Goal: Task Accomplishment & Management: Complete application form

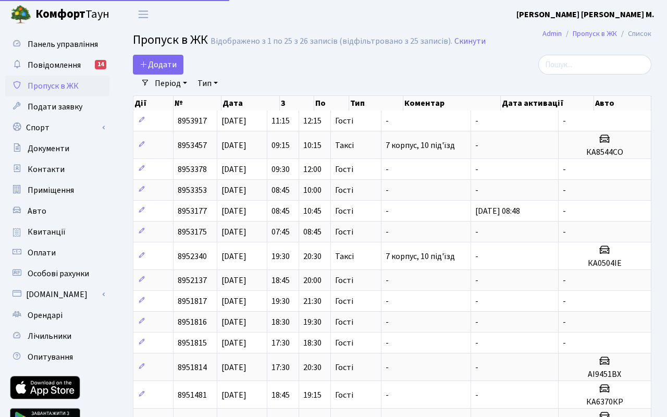
select select "25"
click at [170, 67] on span "Додати" at bounding box center [158, 64] width 37 height 11
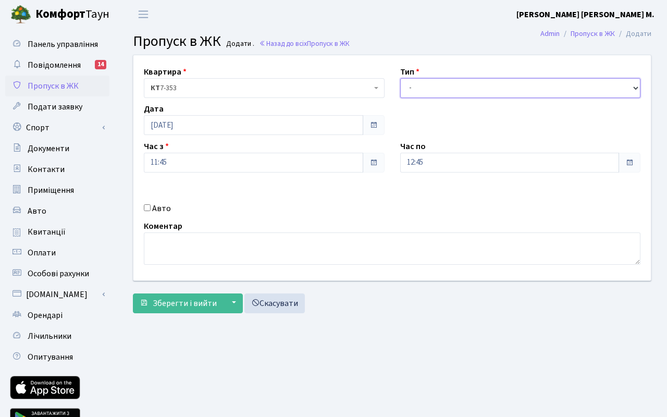
click at [420, 89] on select "- Доставка Таксі Гості Сервіс" at bounding box center [520, 88] width 241 height 20
select select "3"
click at [400, 78] on select "- Доставка Таксі Гості Сервіс" at bounding box center [520, 88] width 241 height 20
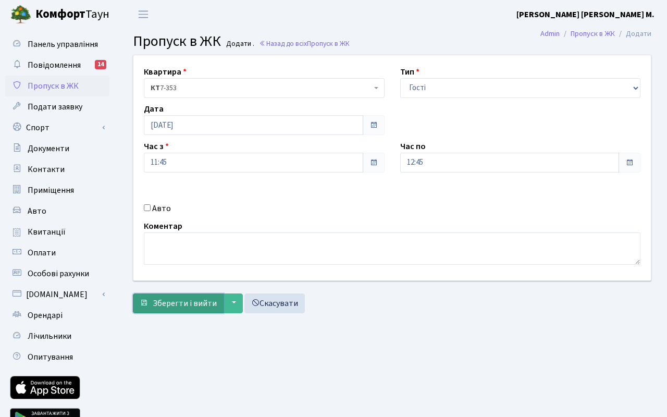
click at [185, 303] on span "Зберегти і вийти" at bounding box center [185, 303] width 64 height 11
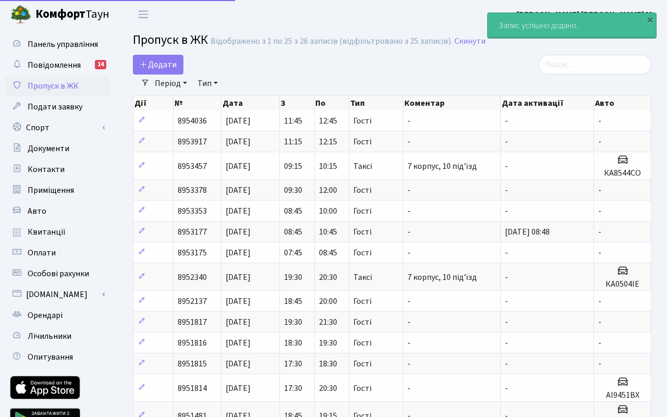
select select "25"
click at [162, 66] on span "Додати" at bounding box center [158, 64] width 37 height 11
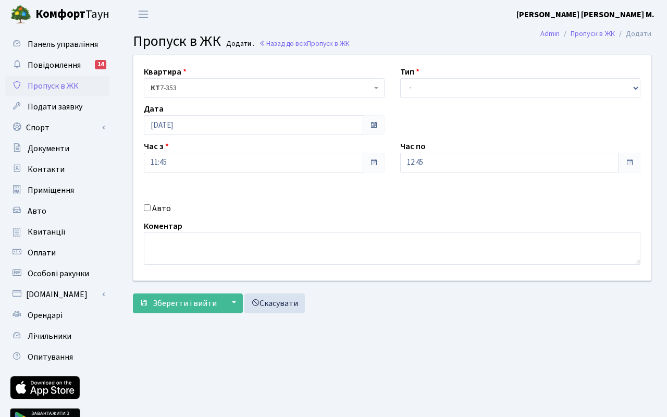
drag, startPoint x: 148, startPoint y: 209, endPoint x: 178, endPoint y: 182, distance: 40.2
click at [149, 208] on input "Авто" at bounding box center [147, 207] width 7 height 7
checkbox input "true"
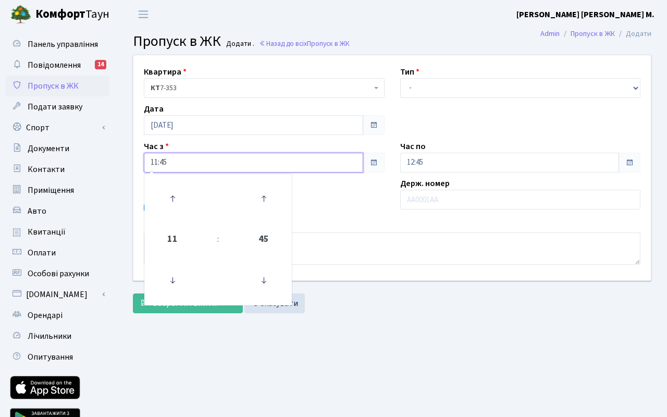
click at [185, 168] on input "11:45" at bounding box center [253, 163] width 219 height 20
drag, startPoint x: 169, startPoint y: 194, endPoint x: 244, endPoint y: 177, distance: 77.1
click at [171, 193] on icon at bounding box center [172, 198] width 28 height 28
type input "12:45"
drag, startPoint x: 472, startPoint y: 161, endPoint x: 462, endPoint y: 170, distance: 13.6
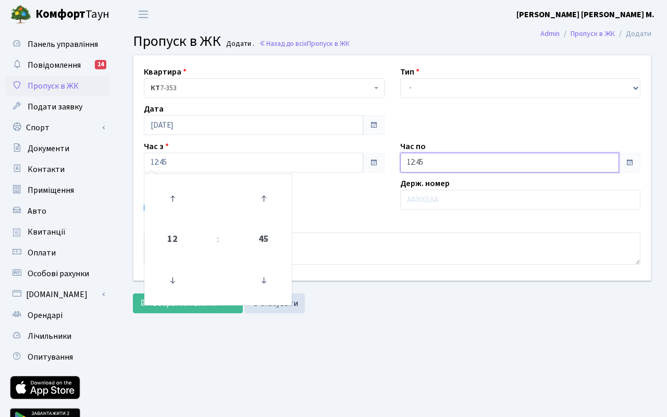
click at [472, 161] on input "12:45" at bounding box center [509, 163] width 219 height 20
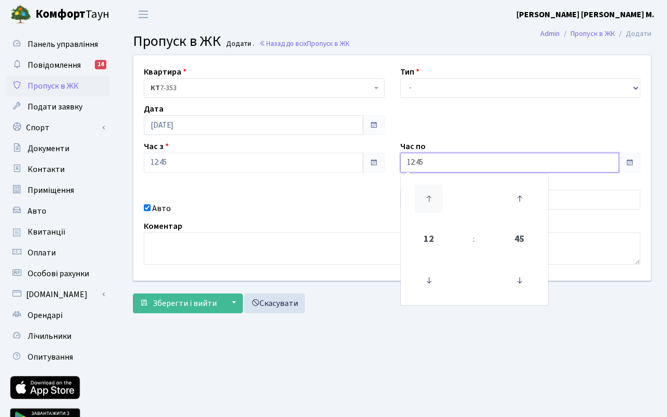
click at [431, 193] on icon at bounding box center [429, 198] width 28 height 28
type input "13:45"
drag, startPoint x: 289, startPoint y: 207, endPoint x: 346, endPoint y: 158, distance: 75.8
click at [290, 207] on div "Авто" at bounding box center [264, 208] width 256 height 13
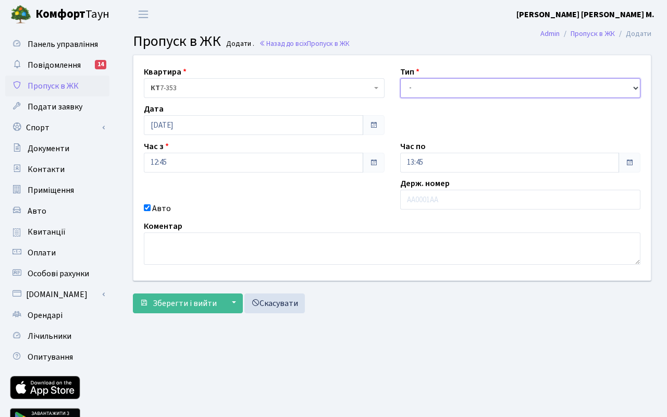
click at [416, 83] on select "- Доставка Таксі Гості Сервіс" at bounding box center [520, 88] width 241 height 20
select select "3"
click at [400, 78] on select "- Доставка Таксі Гості Сервіс" at bounding box center [520, 88] width 241 height 20
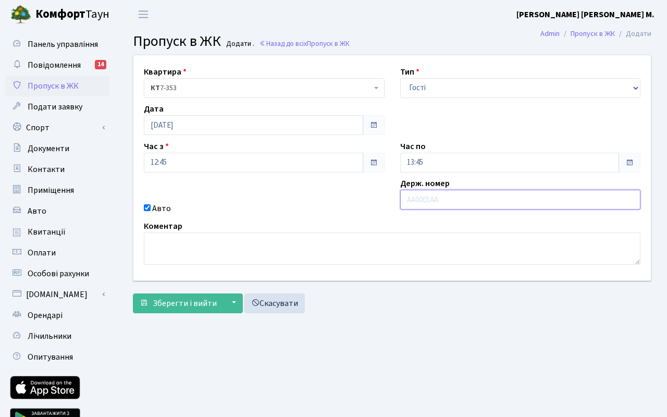
click at [433, 196] on input "text" at bounding box center [520, 200] width 241 height 20
paste input "+3806896"
type input "+3806896"
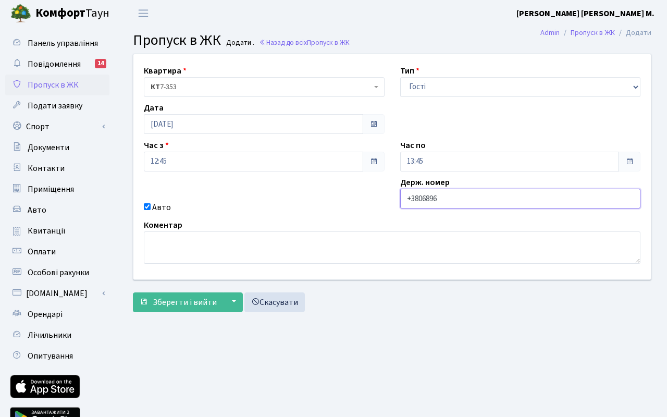
drag, startPoint x: 449, startPoint y: 199, endPoint x: 377, endPoint y: 191, distance: 72.4
click at [377, 191] on div "Квартира <b>КТ</b>&nbsp;&nbsp;&nbsp;&nbsp;7-353 <b>КТ</b>&nbsp;&nbsp;&nbsp;&nbs…" at bounding box center [392, 166] width 533 height 225
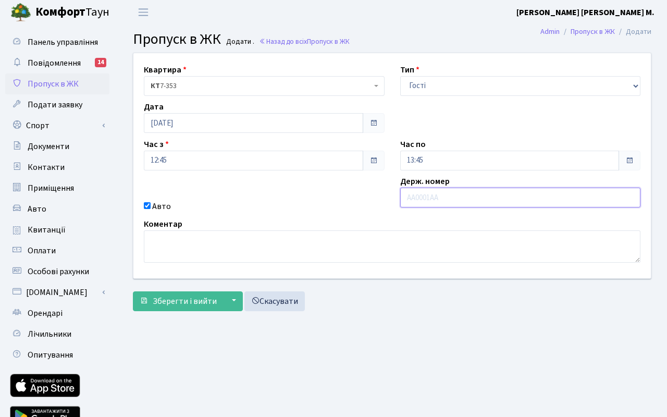
paste input "5477"
click at [409, 198] on input "5477" at bounding box center [520, 198] width 241 height 20
click at [406, 199] on input "5477" at bounding box center [520, 198] width 241 height 20
click at [465, 202] on input "Аі5477" at bounding box center [520, 198] width 241 height 20
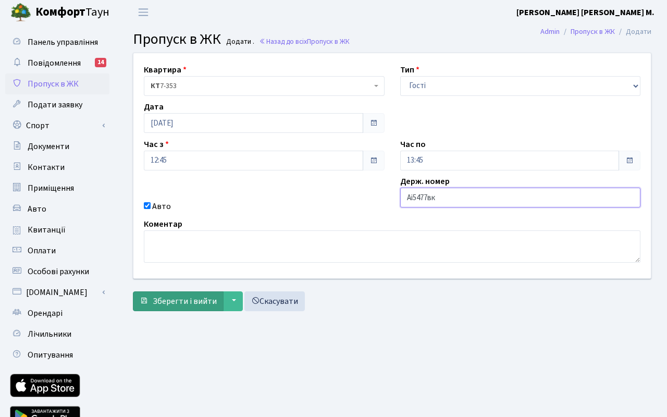
type input "Аі5477вк"
click at [185, 305] on span "Зберегти і вийти" at bounding box center [185, 300] width 64 height 11
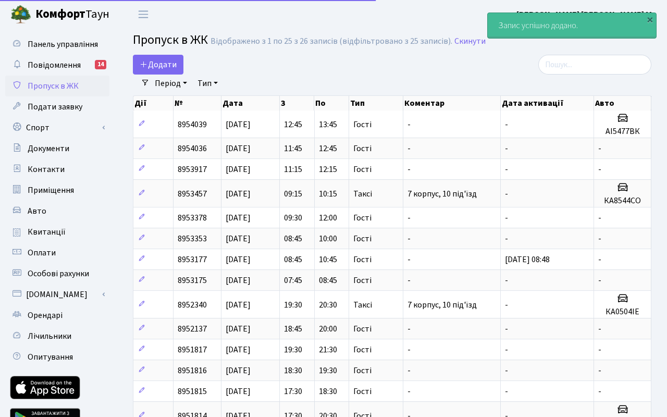
select select "25"
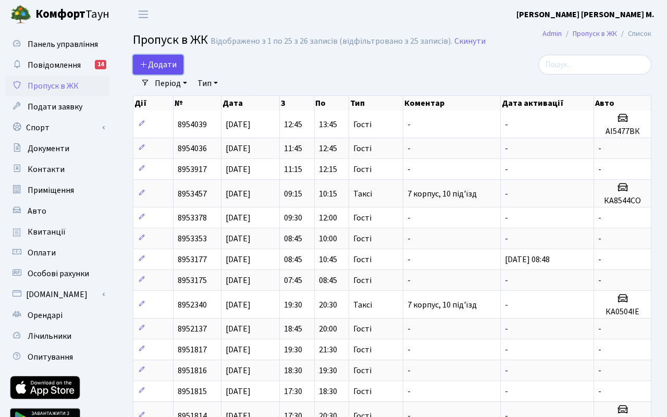
click at [164, 68] on span "Додати" at bounding box center [158, 64] width 37 height 11
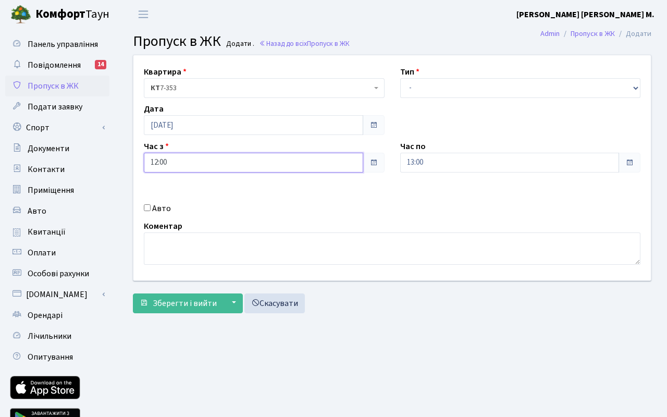
click at [187, 167] on input "12:00" at bounding box center [253, 163] width 219 height 20
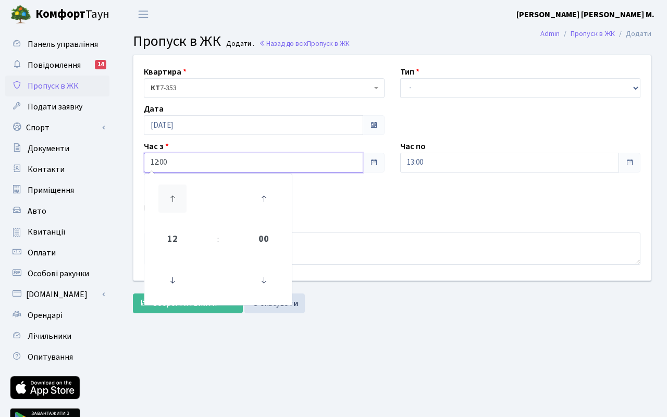
click at [169, 189] on icon at bounding box center [172, 198] width 28 height 28
type input "14:00"
click at [433, 166] on input "13:00" at bounding box center [509, 163] width 219 height 20
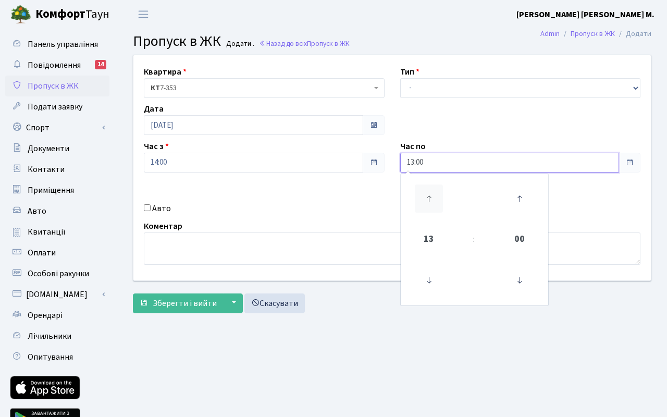
click at [427, 199] on icon at bounding box center [429, 198] width 28 height 28
type input "16:00"
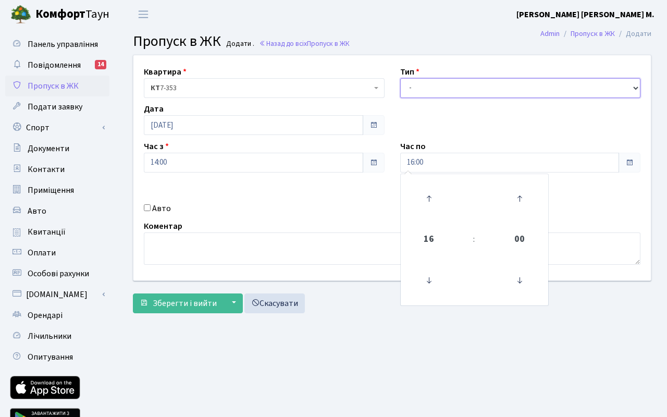
click at [452, 86] on select "- Доставка Таксі Гості Сервіс" at bounding box center [520, 88] width 241 height 20
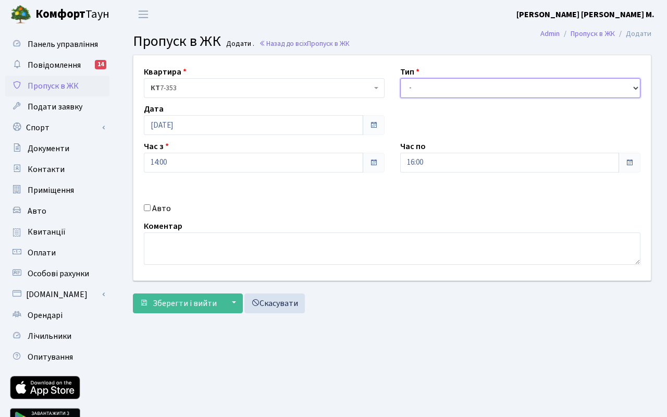
select select "3"
click at [400, 78] on select "- Доставка Таксі Гості Сервіс" at bounding box center [520, 88] width 241 height 20
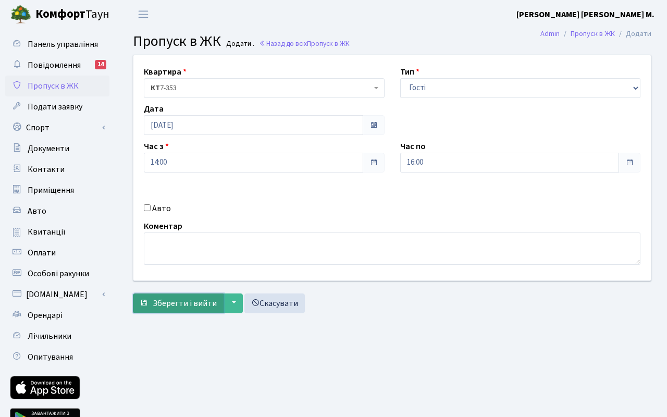
click at [182, 306] on span "Зберегти і вийти" at bounding box center [185, 303] width 64 height 11
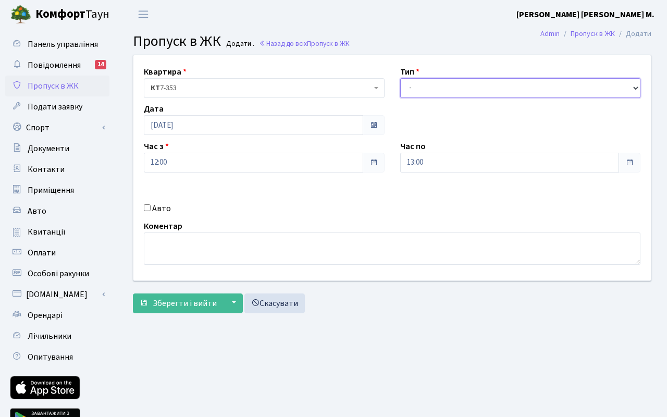
click at [429, 86] on select "- Доставка Таксі Гості Сервіс" at bounding box center [520, 88] width 241 height 20
select select "3"
click at [400, 78] on select "- Доставка Таксі Гості Сервіс" at bounding box center [520, 88] width 241 height 20
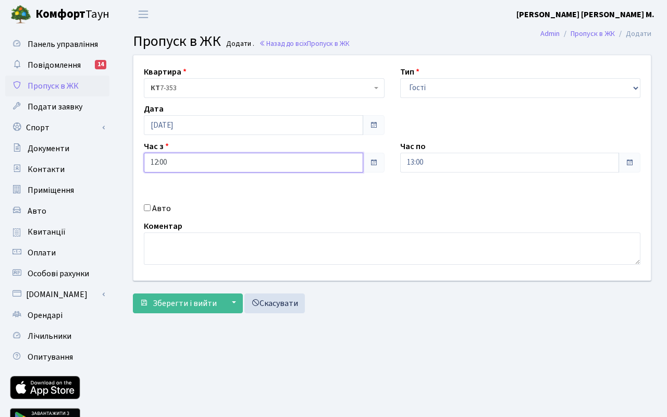
click at [214, 165] on input "12:00" at bounding box center [253, 163] width 219 height 20
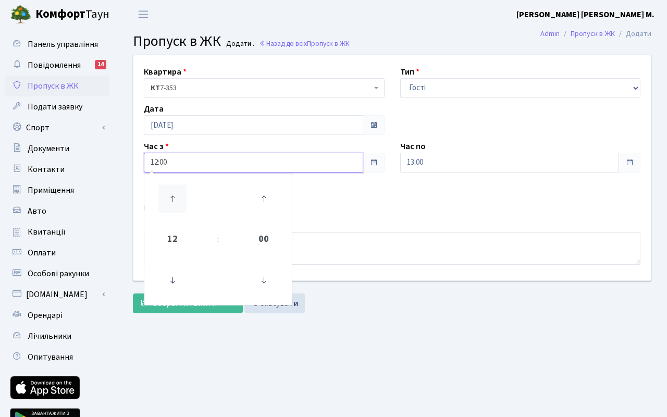
click at [171, 196] on icon at bounding box center [172, 198] width 28 height 28
drag, startPoint x: 171, startPoint y: 196, endPoint x: 343, endPoint y: 164, distance: 174.9
click at [185, 193] on icon at bounding box center [172, 198] width 28 height 28
type input "14:00"
drag, startPoint x: 432, startPoint y: 164, endPoint x: 428, endPoint y: 171, distance: 8.6
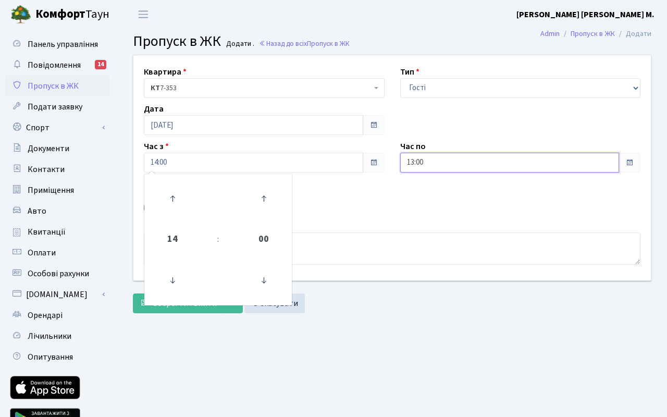
click at [432, 164] on input "13:00" at bounding box center [509, 163] width 219 height 20
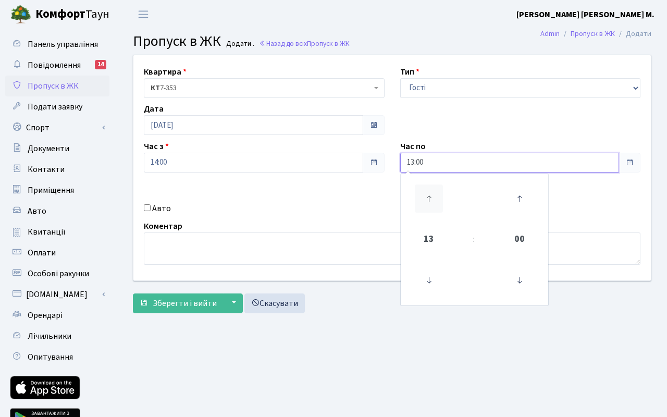
click at [426, 196] on icon at bounding box center [429, 198] width 28 height 28
drag, startPoint x: 426, startPoint y: 196, endPoint x: 294, endPoint y: 280, distance: 156.2
click at [426, 196] on icon at bounding box center [429, 198] width 28 height 28
type input "16:00"
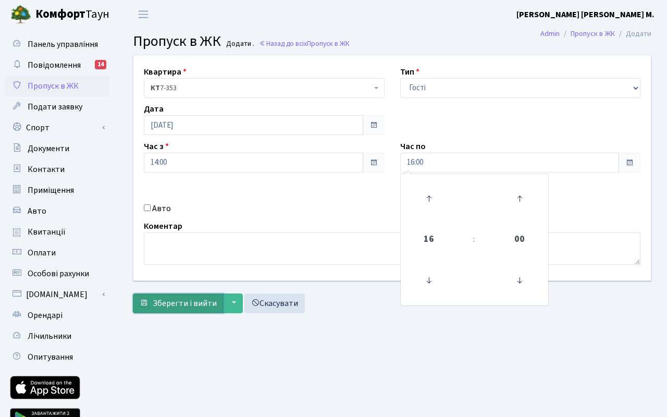
click at [191, 306] on span "Зберегти і вийти" at bounding box center [185, 303] width 64 height 11
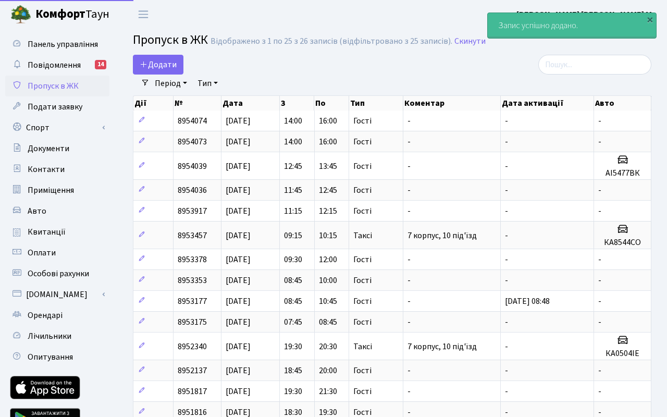
select select "25"
